Goal: Task Accomplishment & Management: Manage account settings

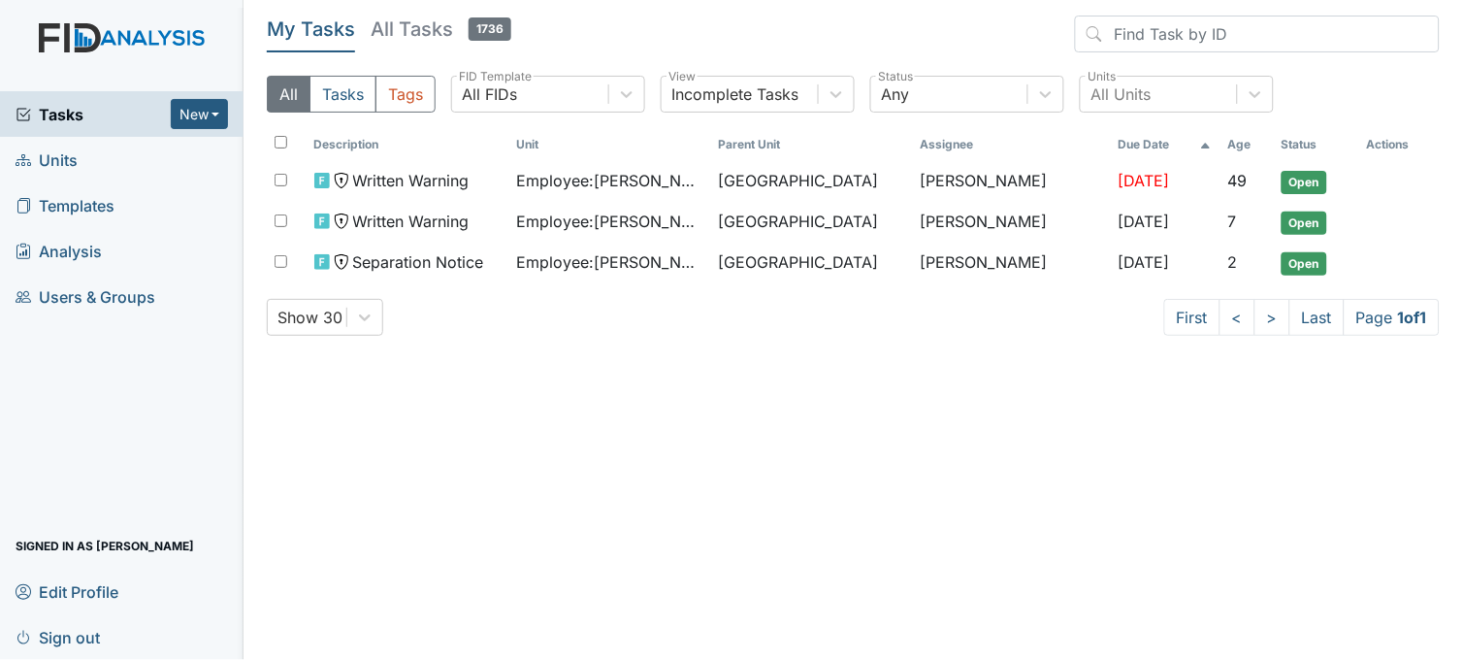
drag, startPoint x: 0, startPoint y: 0, endPoint x: 45, endPoint y: 112, distance: 120.2
click at [45, 112] on span "Tasks" at bounding box center [93, 114] width 155 height 23
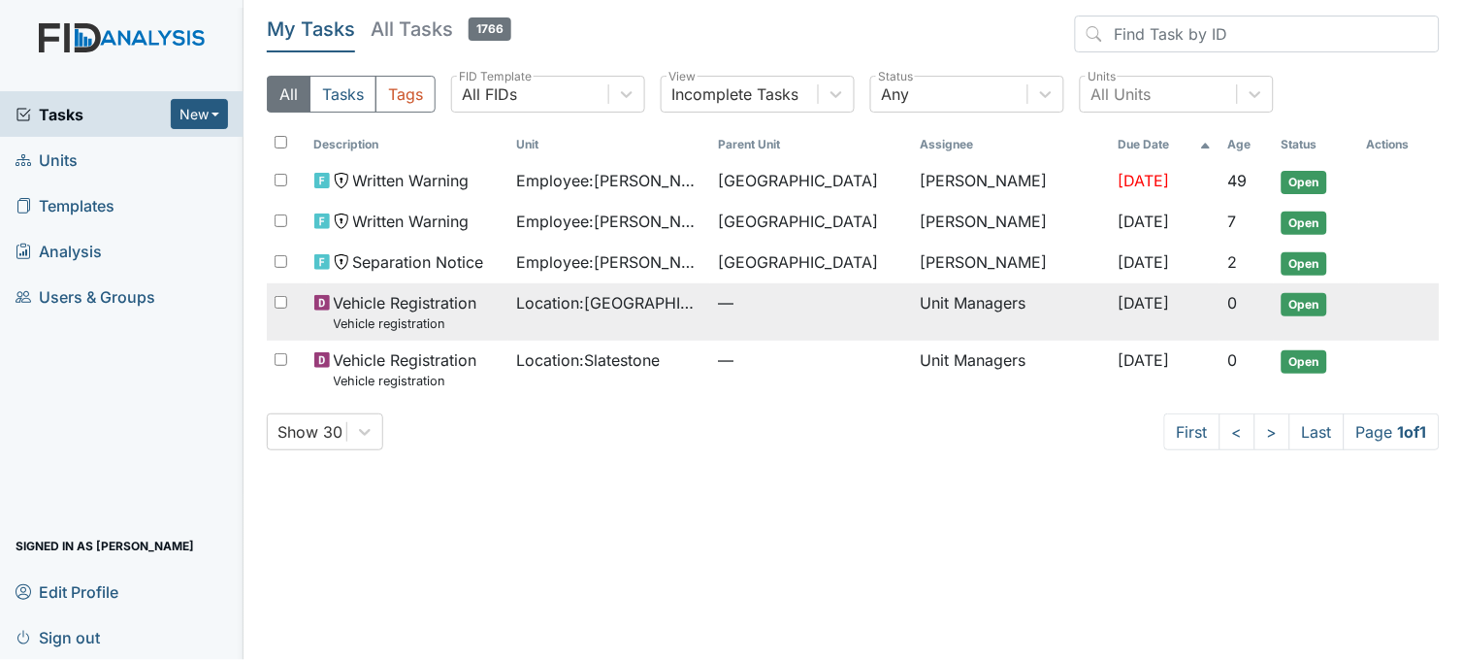
click at [724, 314] on span "—" at bounding box center [811, 302] width 186 height 23
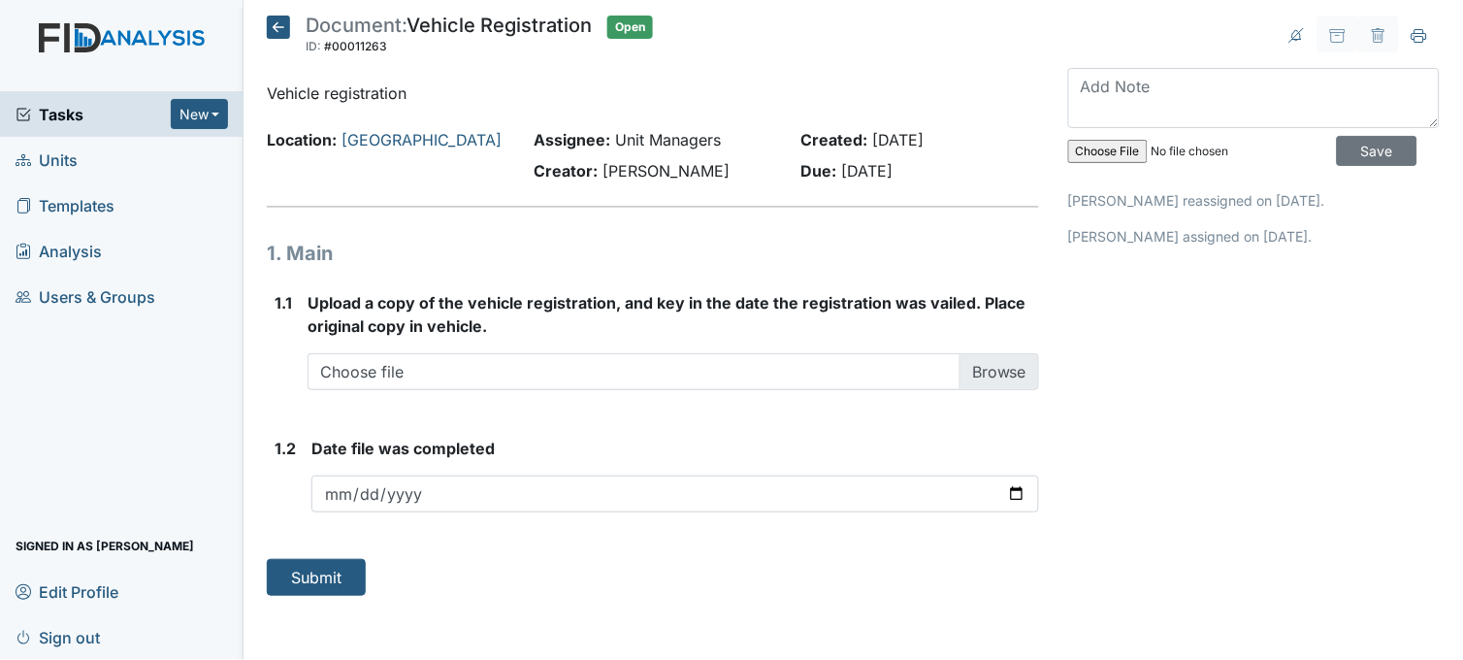
click at [272, 32] on icon at bounding box center [278, 27] width 23 height 23
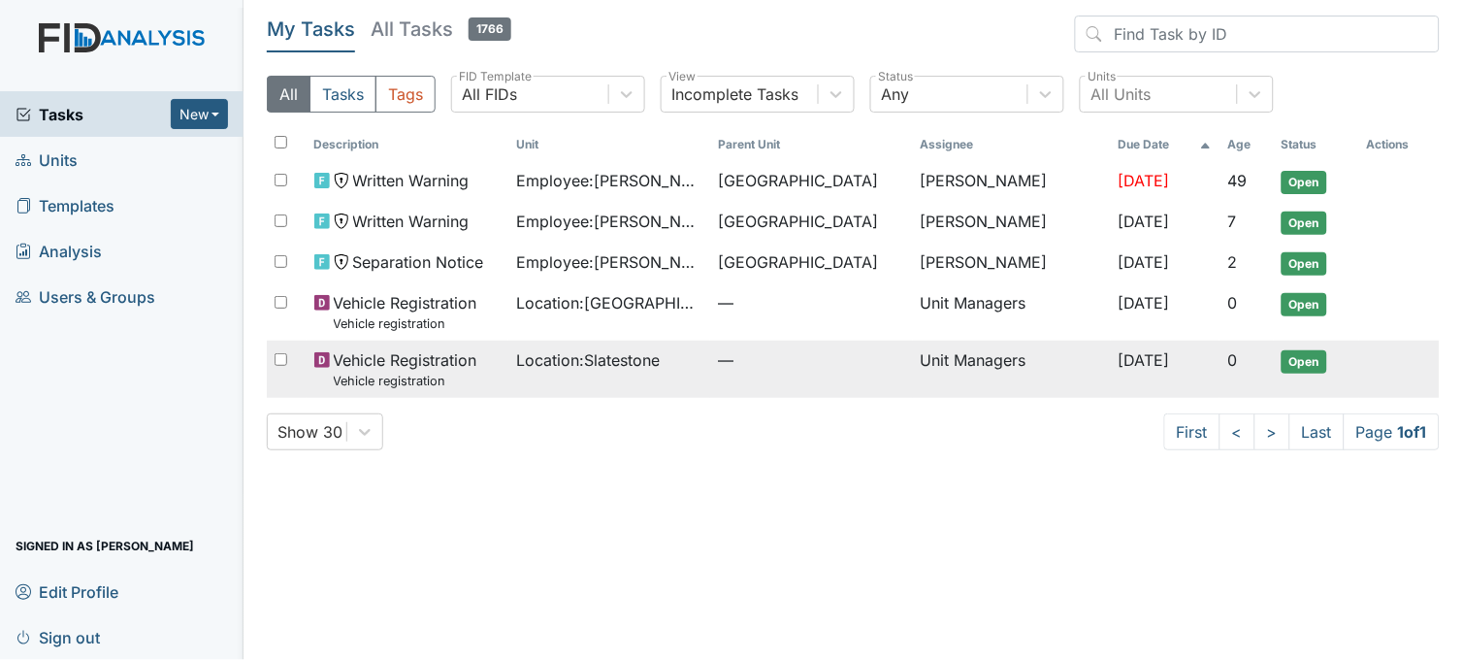
click at [618, 356] on span "Location : Slatestone" at bounding box center [588, 359] width 144 height 23
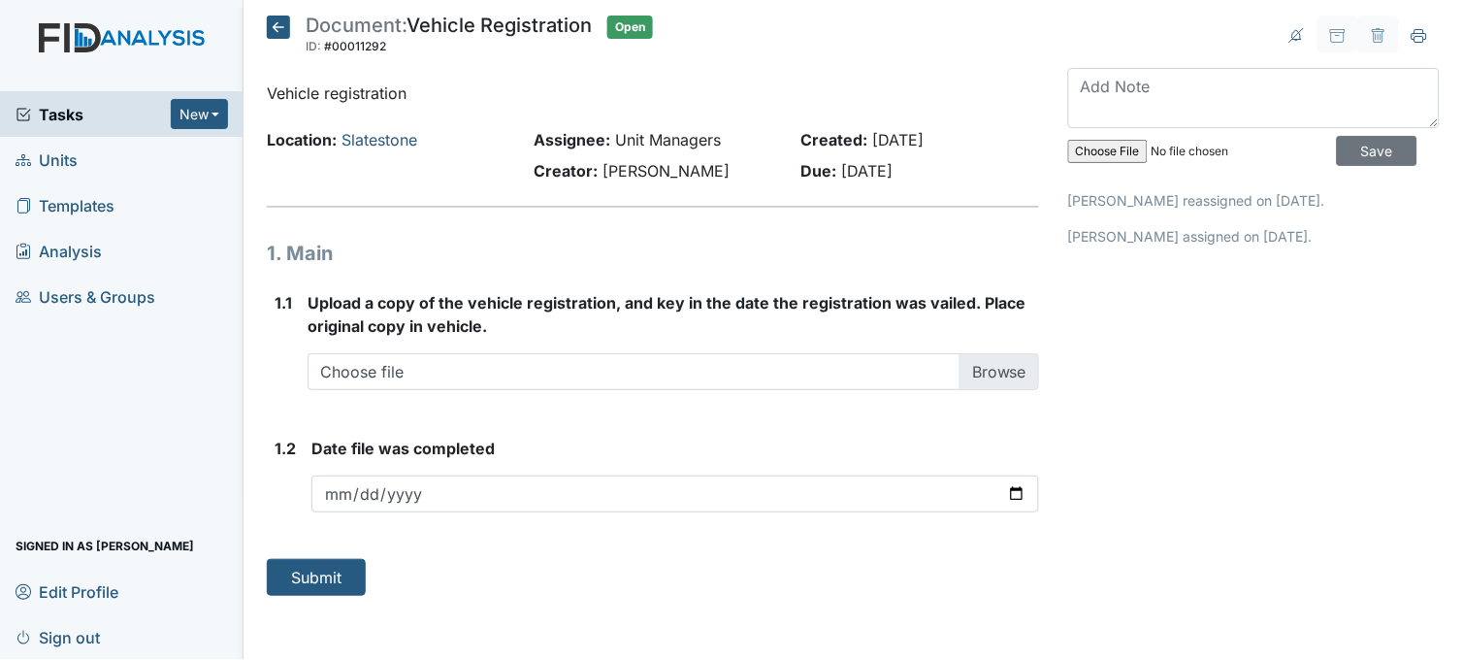
click at [281, 22] on icon at bounding box center [278, 27] width 23 height 23
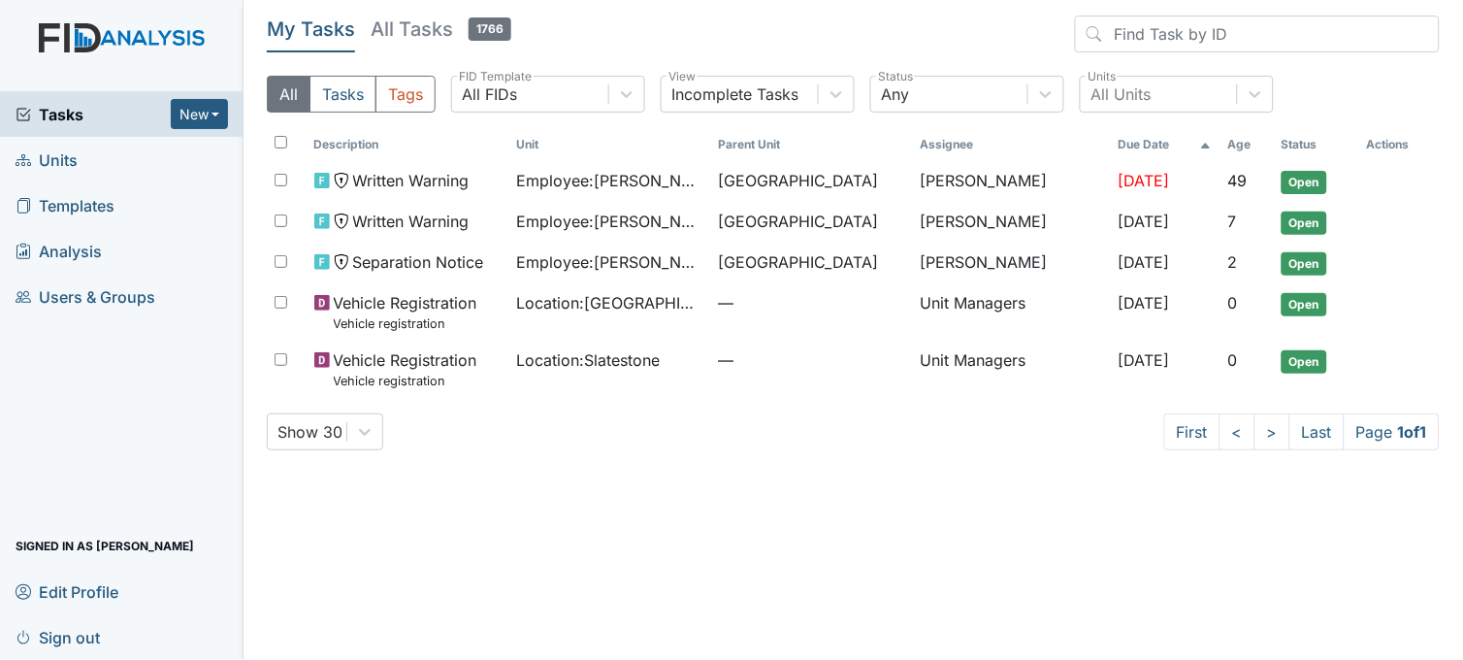
click at [315, 521] on main "My Tasks All Tasks 1766 All Tasks Tags All FIDs FID Template Incomplete Tasks V…" at bounding box center [854, 330] width 1220 height 660
